Goal: Navigation & Orientation: Find specific page/section

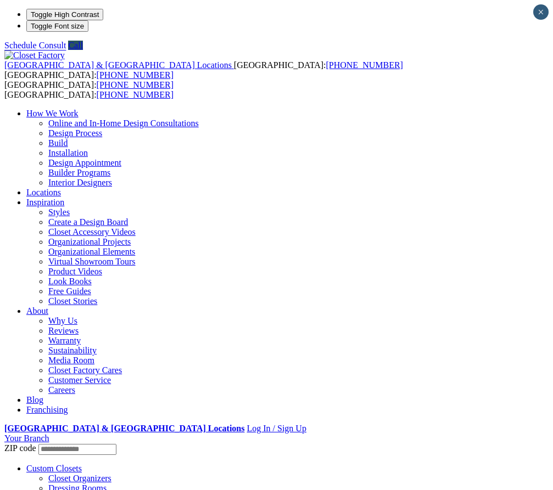
click at [66, 464] on link "Custom Closets" at bounding box center [53, 468] width 55 height 9
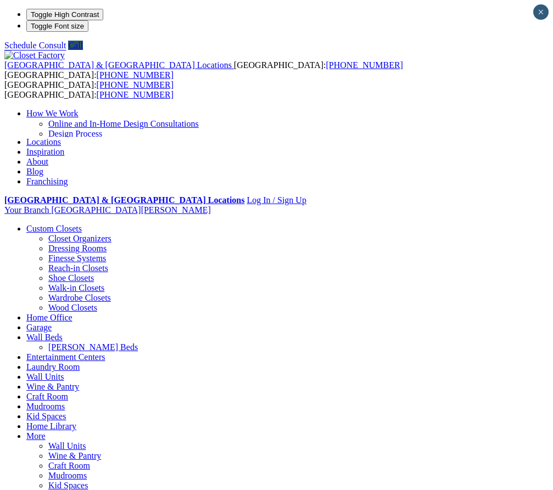
click at [65, 50] on img at bounding box center [34, 55] width 60 height 10
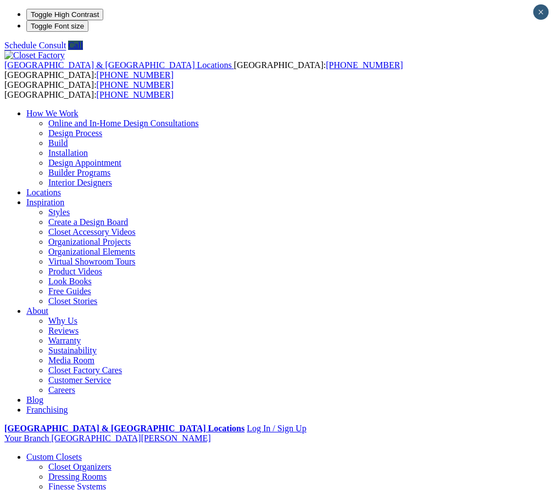
click at [424, 50] on div "United States & Canada Locations USA: (800) 838-7995 CANADA: (888) 237-5650 USA…" at bounding box center [276, 246] width 544 height 393
